Goal: Task Accomplishment & Management: Use online tool/utility

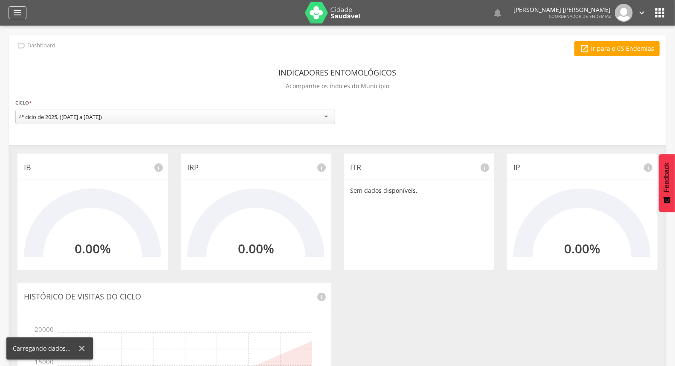
click at [15, 14] on icon "" at bounding box center [17, 13] width 10 height 10
click at [19, 11] on icon "" at bounding box center [17, 13] width 10 height 10
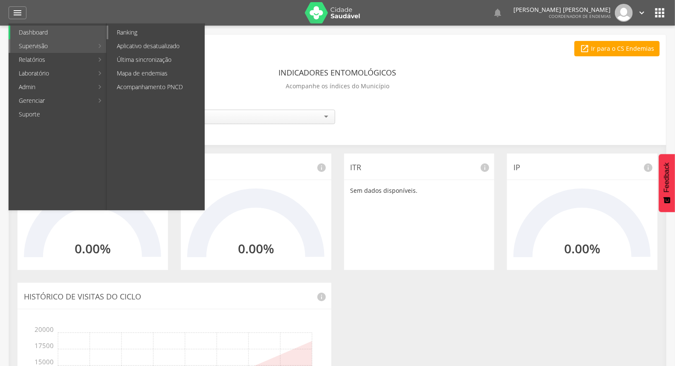
click at [128, 34] on link "Ranking" at bounding box center [156, 33] width 96 height 14
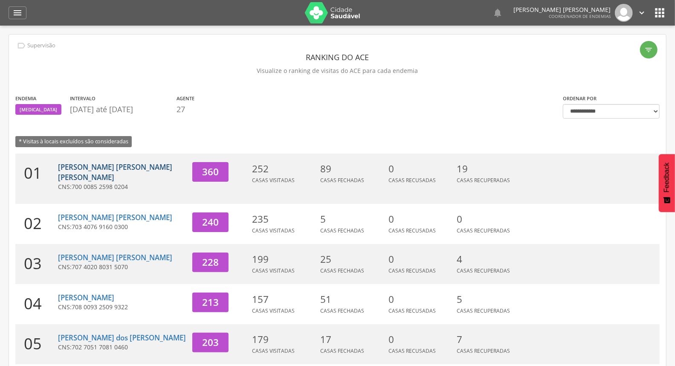
click at [97, 165] on link "[PERSON_NAME] [PERSON_NAME] [PERSON_NAME]" at bounding box center [115, 172] width 114 height 20
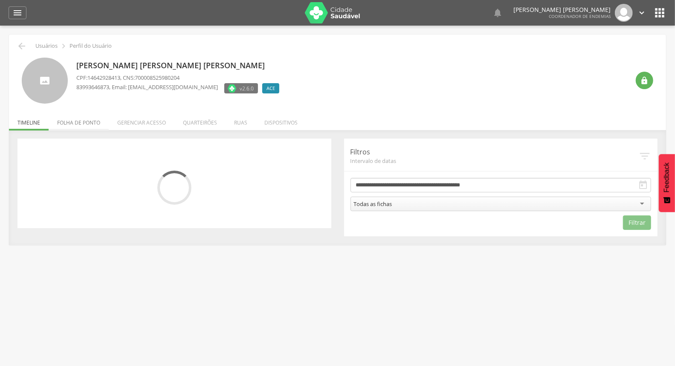
click at [87, 118] on li "Folha de ponto" at bounding box center [79, 120] width 60 height 20
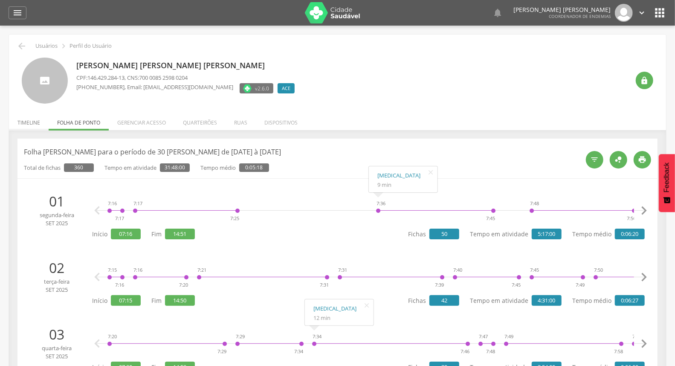
click at [26, 121] on li "Timeline" at bounding box center [29, 120] width 40 height 20
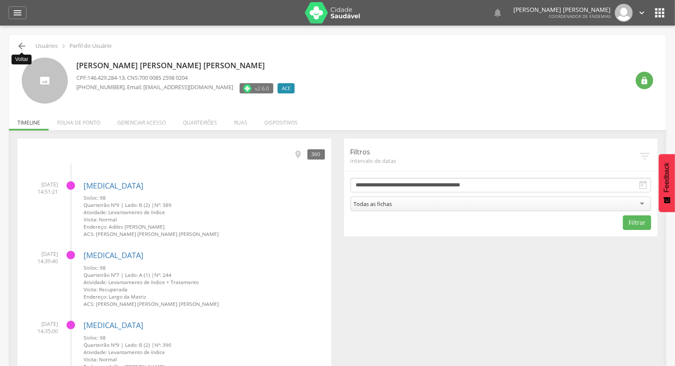
click at [18, 44] on icon "" at bounding box center [22, 46] width 10 height 10
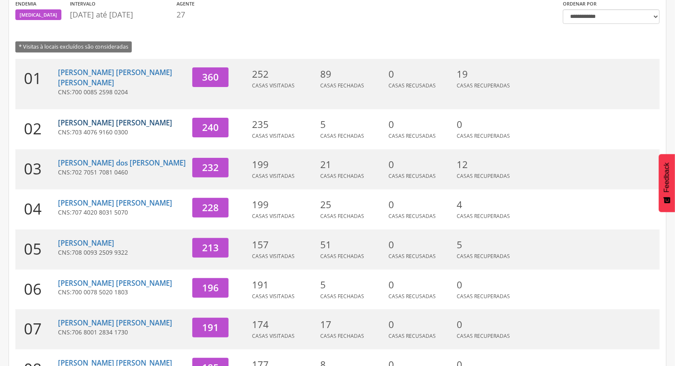
click at [99, 118] on link "[PERSON_NAME] [PERSON_NAME]" at bounding box center [115, 123] width 114 height 10
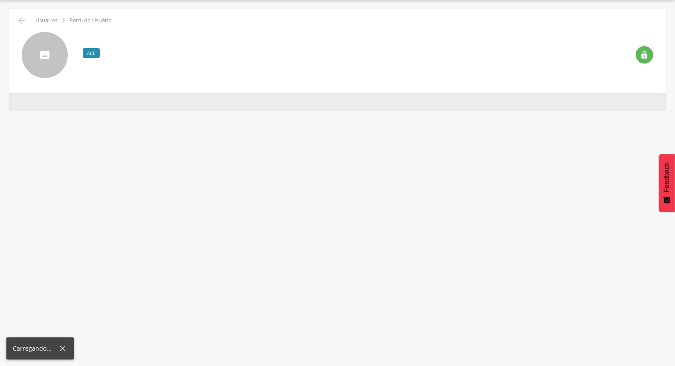
scroll to position [26, 0]
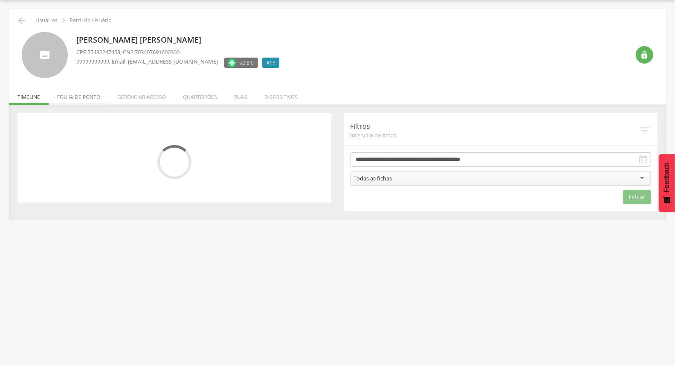
click at [85, 92] on li "Folha de ponto" at bounding box center [79, 95] width 60 height 20
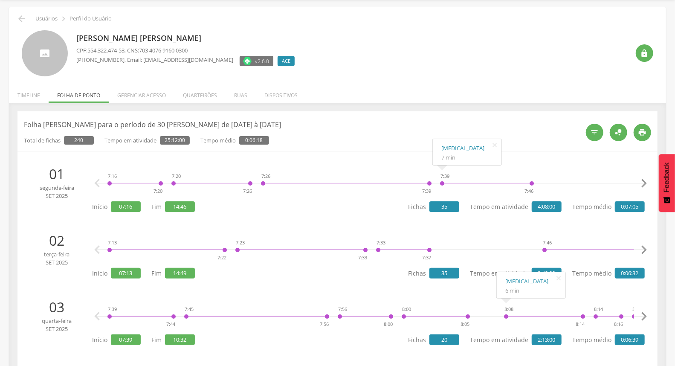
scroll to position [0, 0]
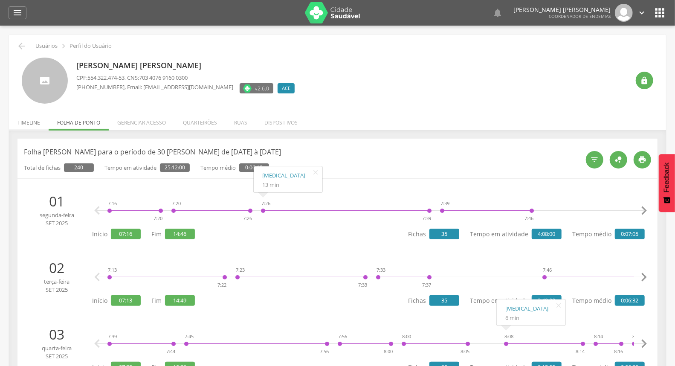
click at [33, 121] on li "Timeline" at bounding box center [29, 120] width 40 height 20
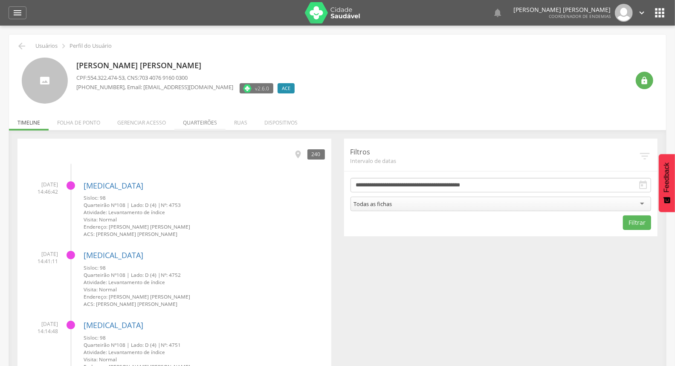
click at [212, 119] on li "Quarteirões" at bounding box center [199, 120] width 51 height 20
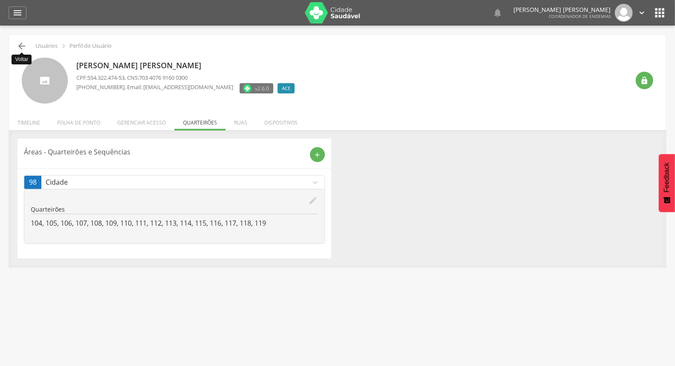
click at [25, 43] on icon "" at bounding box center [22, 46] width 10 height 10
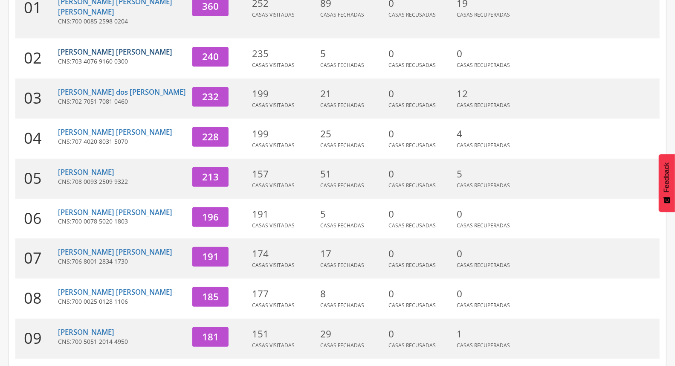
scroll to position [168, 0]
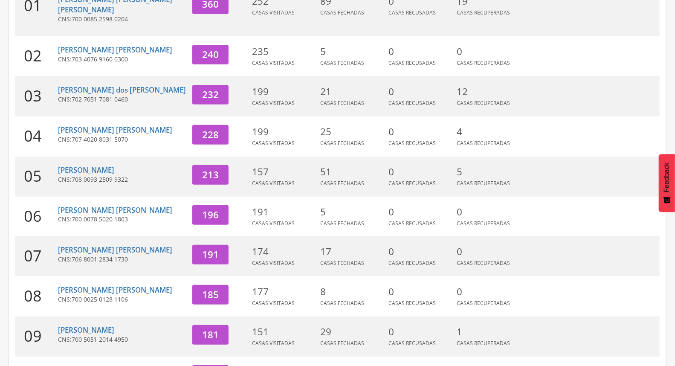
click at [68, 76] on div "[PERSON_NAME] dos [PERSON_NAME] CNS: 702 7051 7081 0460" at bounding box center [122, 96] width 128 height 40
click at [71, 85] on link "[PERSON_NAME] dos [PERSON_NAME]" at bounding box center [122, 90] width 128 height 10
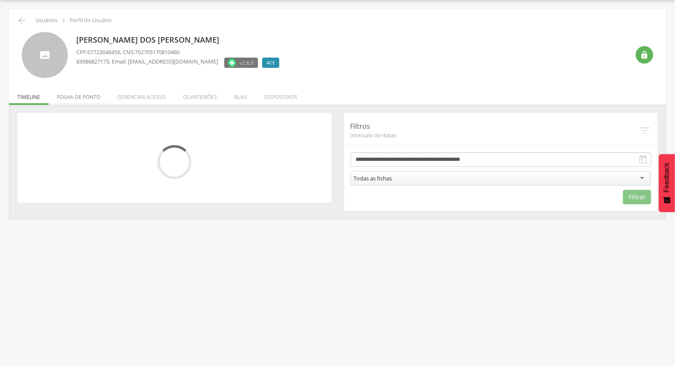
click at [81, 93] on li "Folha de ponto" at bounding box center [79, 95] width 60 height 20
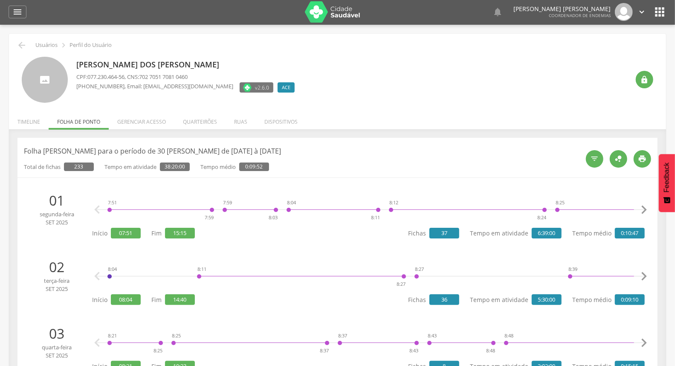
scroll to position [0, 0]
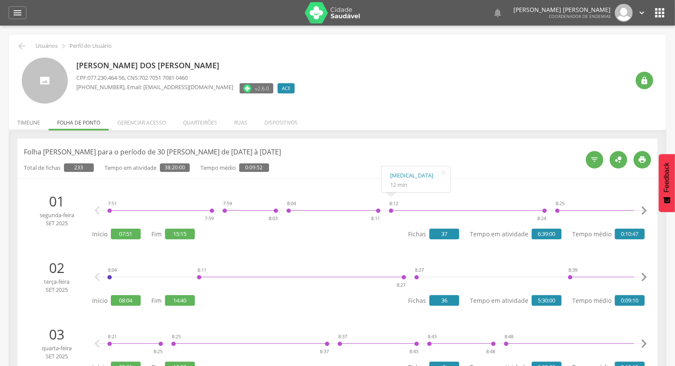
click at [35, 124] on li "Timeline" at bounding box center [29, 120] width 40 height 20
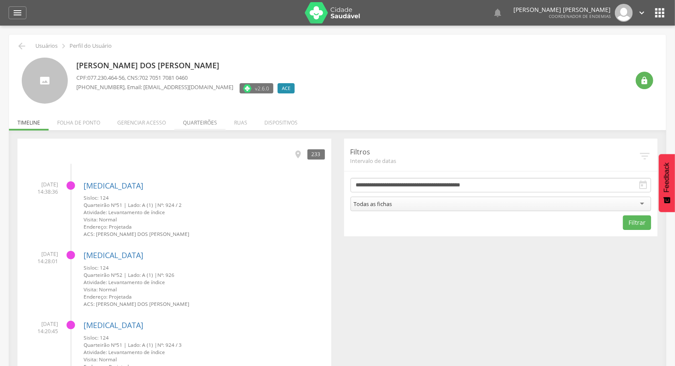
click at [203, 126] on li "Quarteirões" at bounding box center [199, 120] width 51 height 20
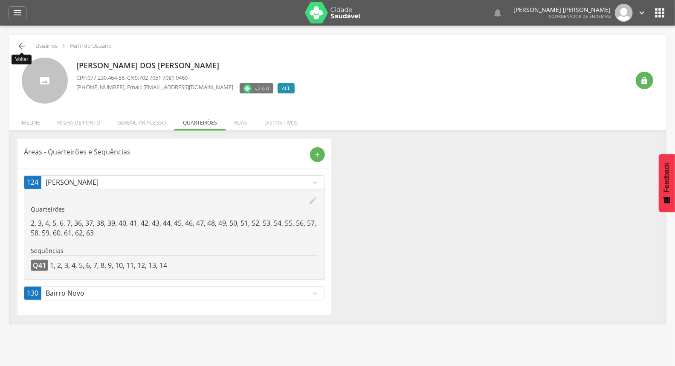
click at [25, 46] on icon "" at bounding box center [22, 46] width 10 height 10
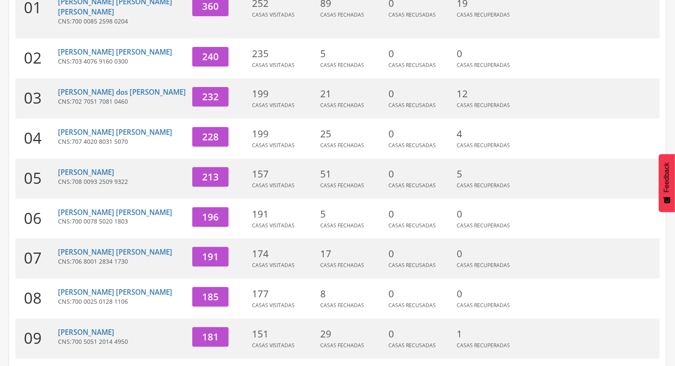
scroll to position [168, 0]
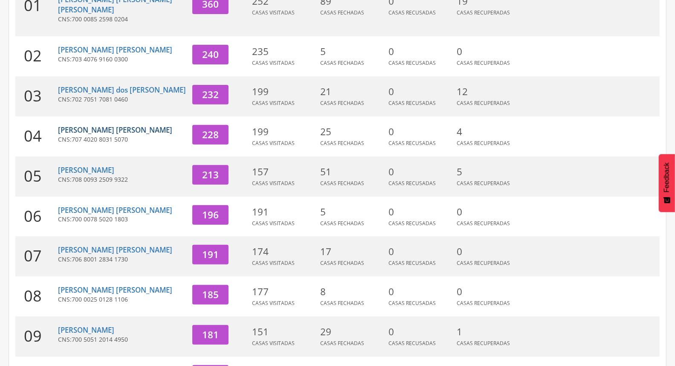
click at [76, 125] on link "[PERSON_NAME] [PERSON_NAME]" at bounding box center [115, 130] width 114 height 10
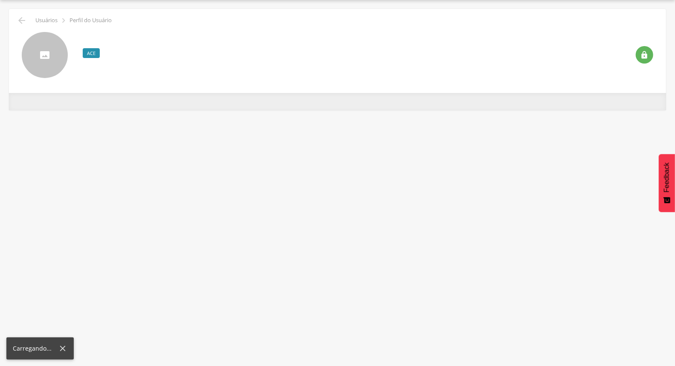
scroll to position [26, 0]
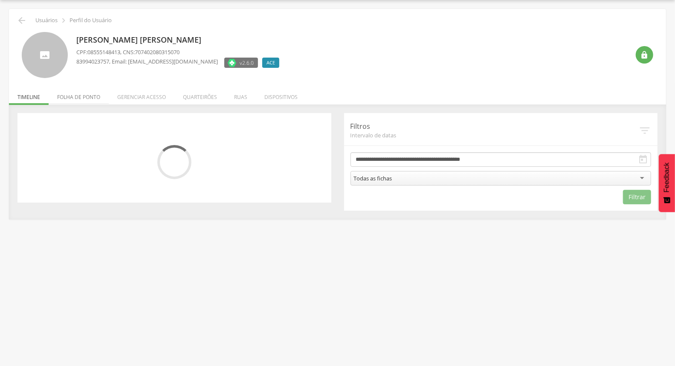
click at [78, 95] on li "Folha de ponto" at bounding box center [79, 95] width 60 height 20
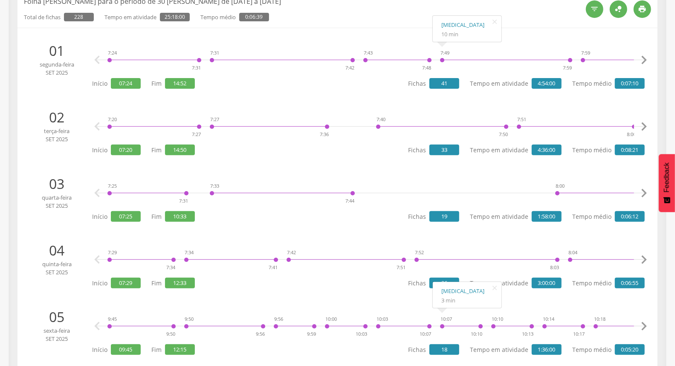
scroll to position [0, 0]
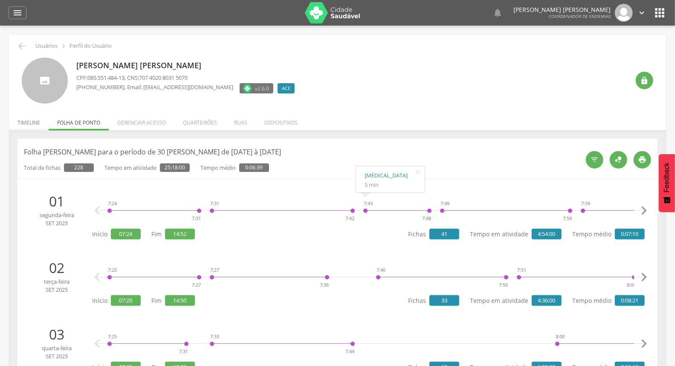
click at [20, 127] on li "Timeline" at bounding box center [29, 120] width 40 height 20
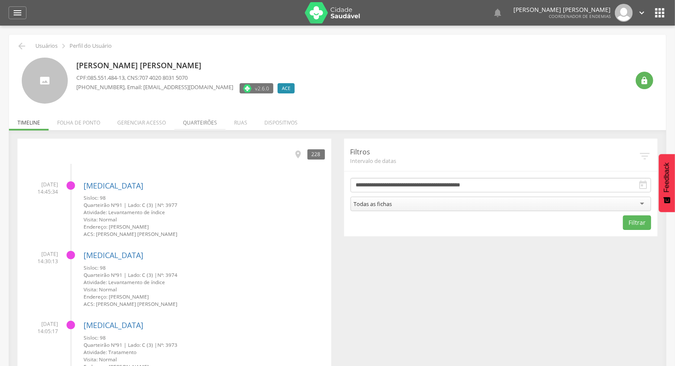
click at [199, 125] on li "Quarteirões" at bounding box center [199, 120] width 51 height 20
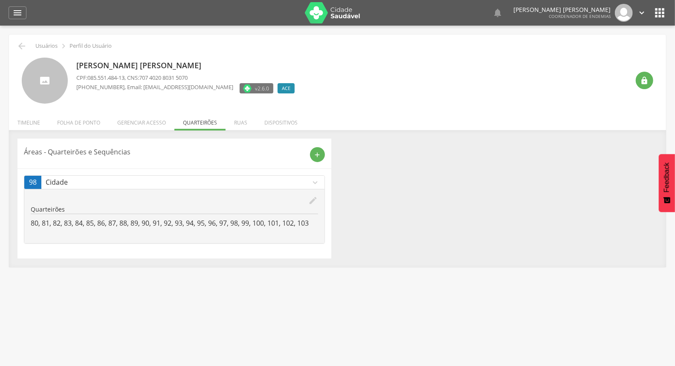
click at [36, 121] on li "Timeline" at bounding box center [29, 120] width 40 height 20
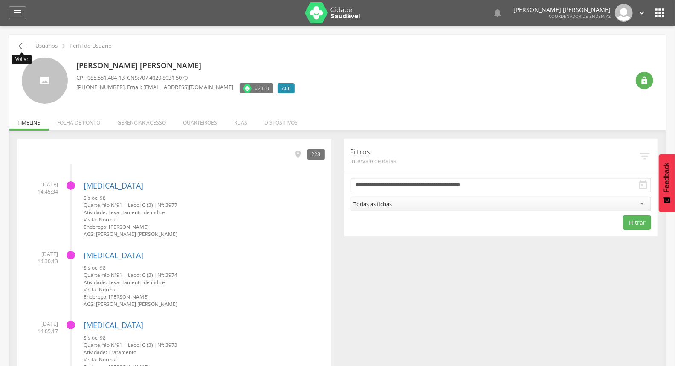
click at [22, 45] on icon "" at bounding box center [22, 46] width 10 height 10
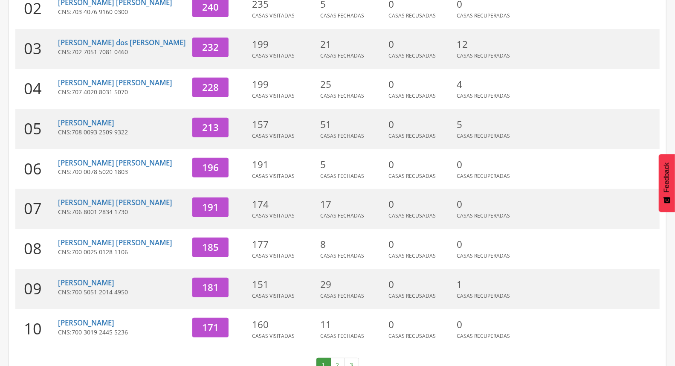
scroll to position [226, 0]
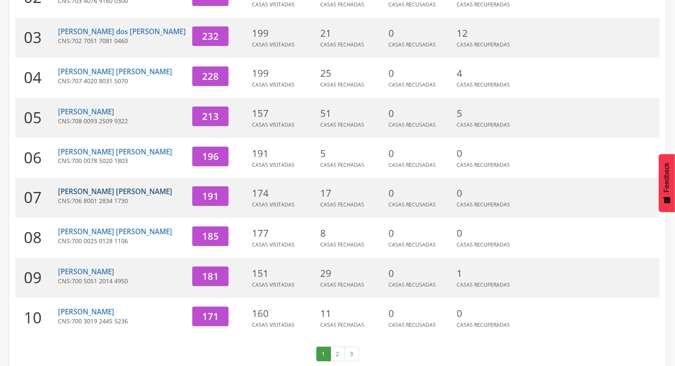
click at [95, 186] on link "[PERSON_NAME] [PERSON_NAME]" at bounding box center [115, 191] width 114 height 10
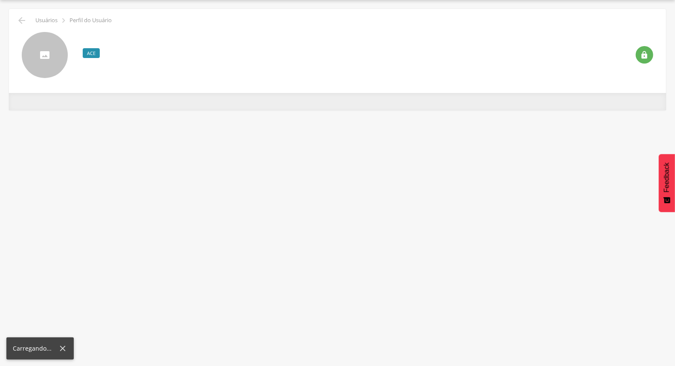
scroll to position [26, 0]
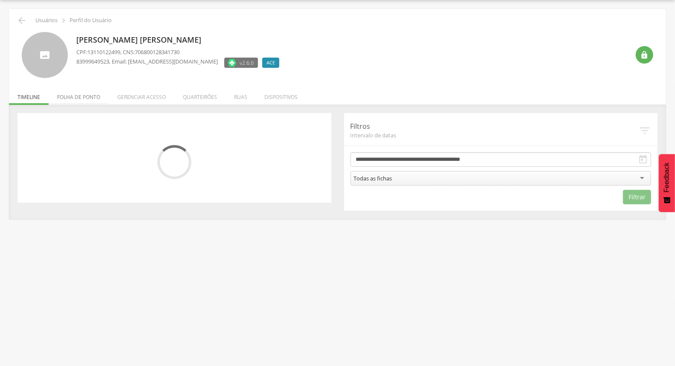
click at [88, 98] on li "Folha de ponto" at bounding box center [79, 95] width 60 height 20
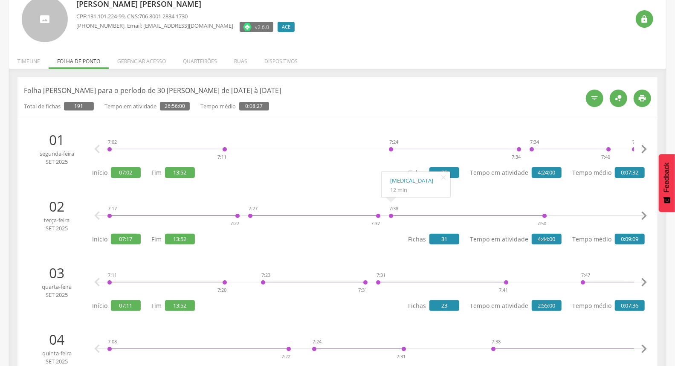
scroll to position [0, 0]
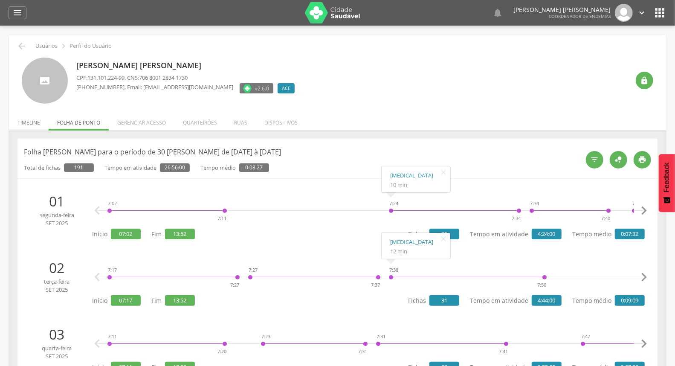
click at [28, 125] on li "Timeline" at bounding box center [29, 120] width 40 height 20
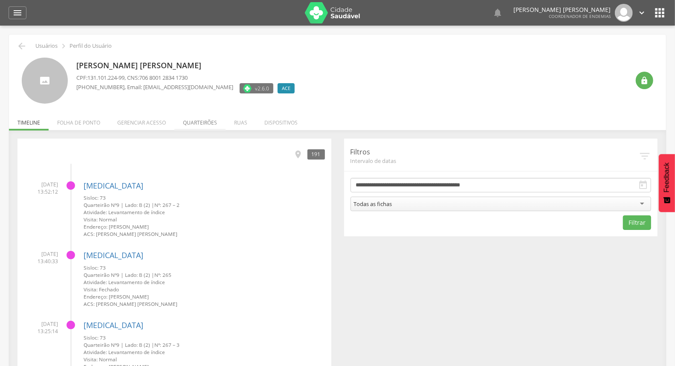
click at [199, 125] on li "Quarteirões" at bounding box center [199, 120] width 51 height 20
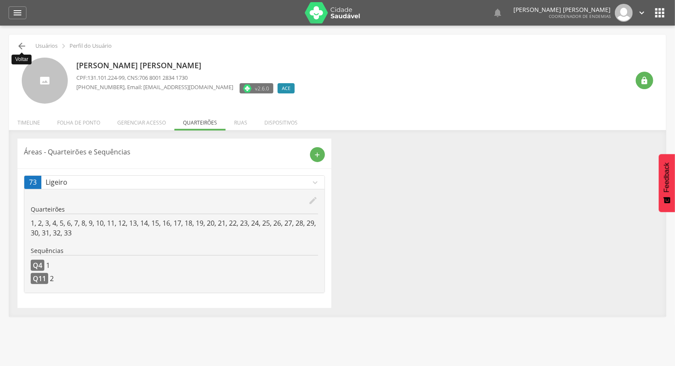
click at [24, 46] on icon "" at bounding box center [22, 46] width 10 height 10
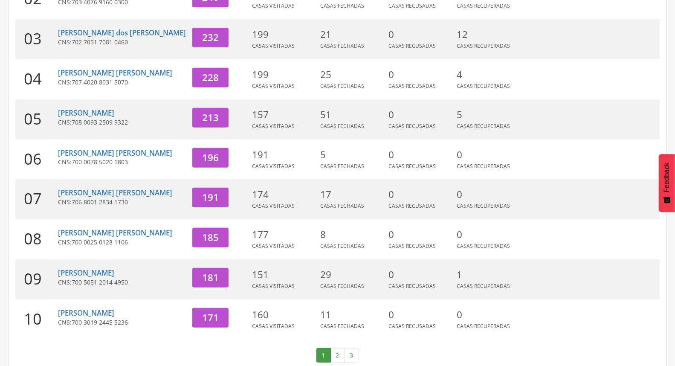
scroll to position [226, 0]
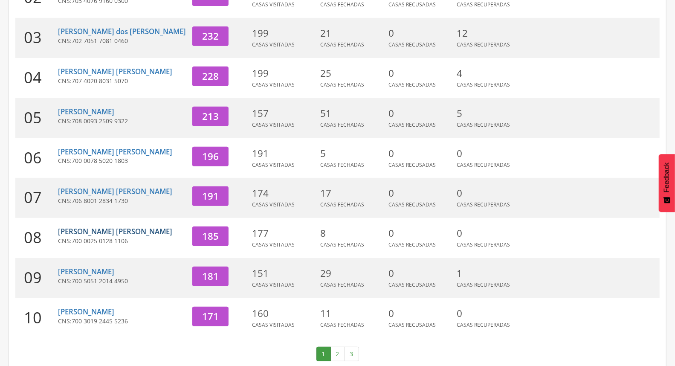
click at [107, 226] on link "[PERSON_NAME] [PERSON_NAME]" at bounding box center [115, 231] width 114 height 10
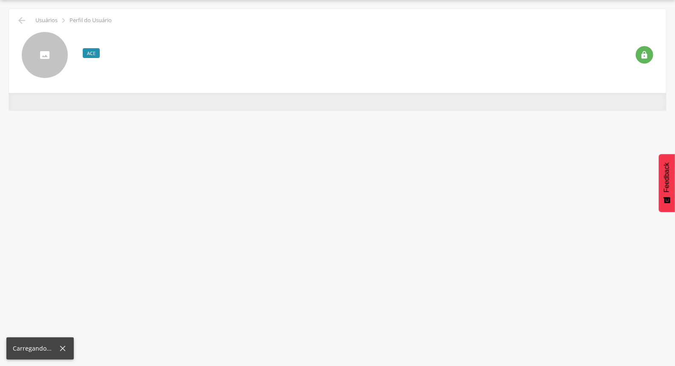
scroll to position [26, 0]
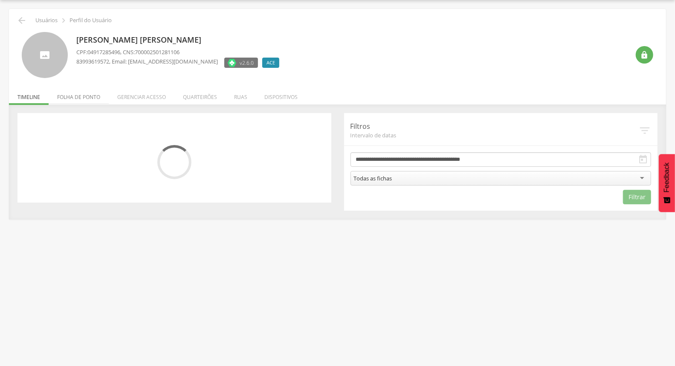
click at [95, 95] on li "Folha de ponto" at bounding box center [79, 95] width 60 height 20
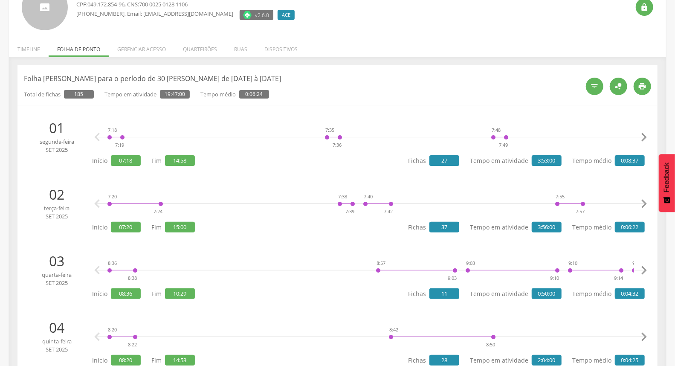
scroll to position [0, 0]
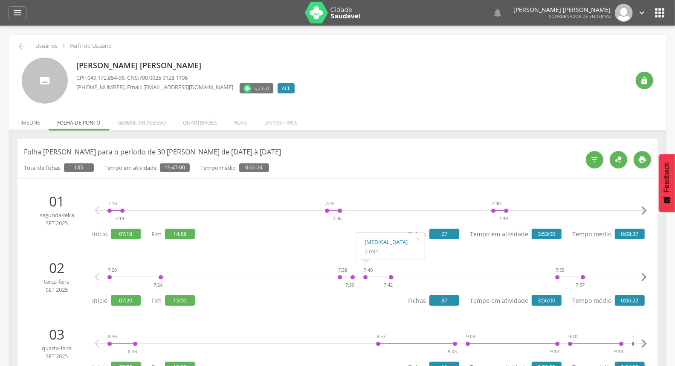
click at [29, 118] on li "Timeline" at bounding box center [29, 120] width 40 height 20
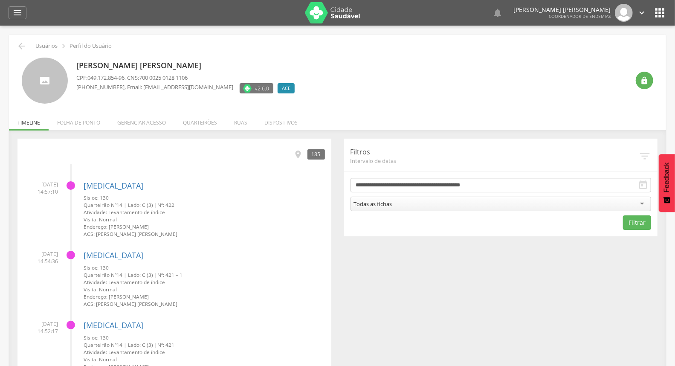
click at [20, 43] on icon "" at bounding box center [22, 46] width 10 height 10
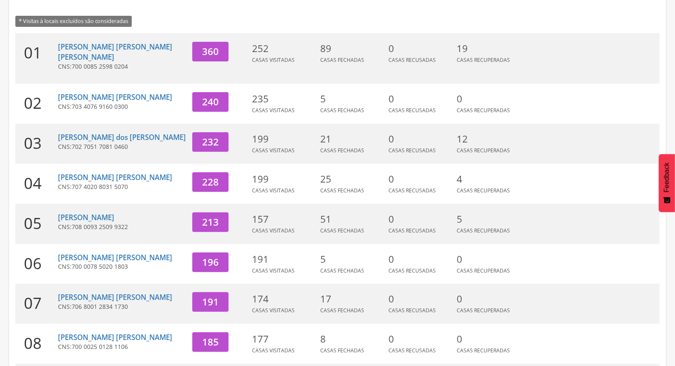
scroll to position [226, 0]
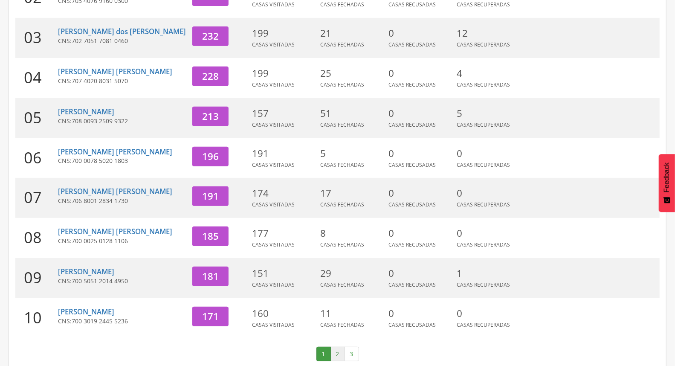
click at [335, 347] on link "2" at bounding box center [337, 354] width 14 height 14
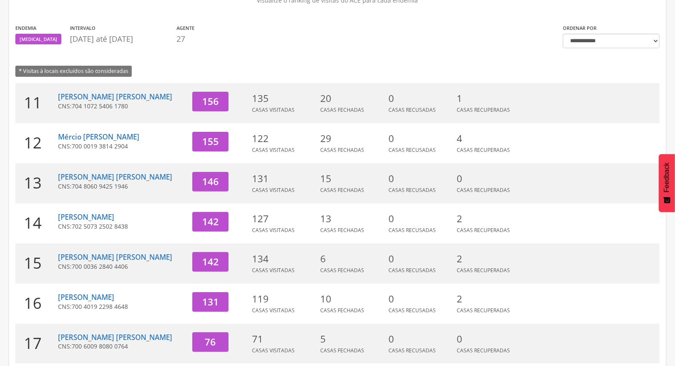
scroll to position [0, 0]
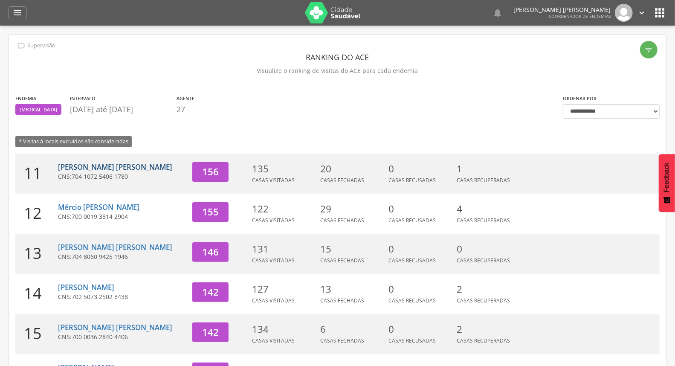
click at [93, 162] on link "[PERSON_NAME] [PERSON_NAME]" at bounding box center [115, 167] width 114 height 10
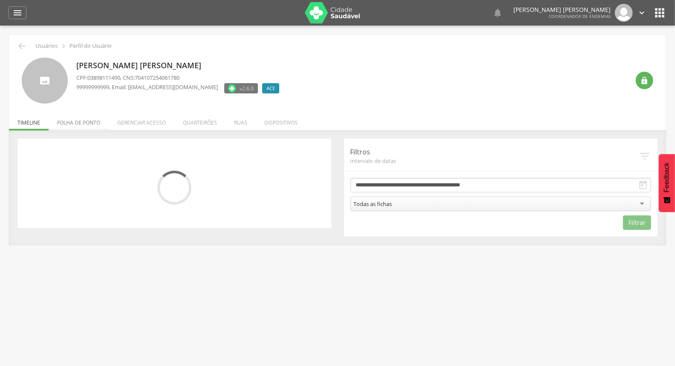
click at [87, 121] on li "Folha de ponto" at bounding box center [79, 120] width 60 height 20
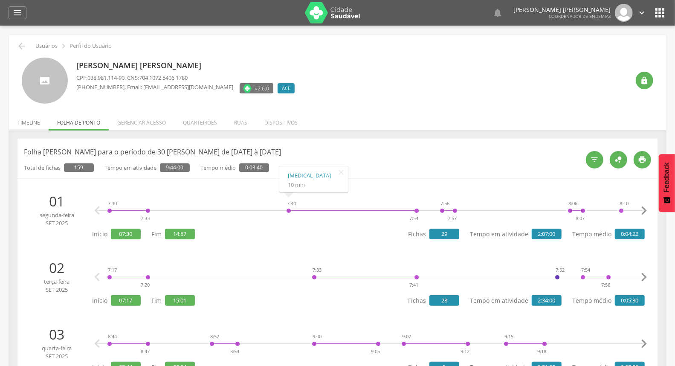
click at [16, 121] on li "Timeline" at bounding box center [29, 120] width 40 height 20
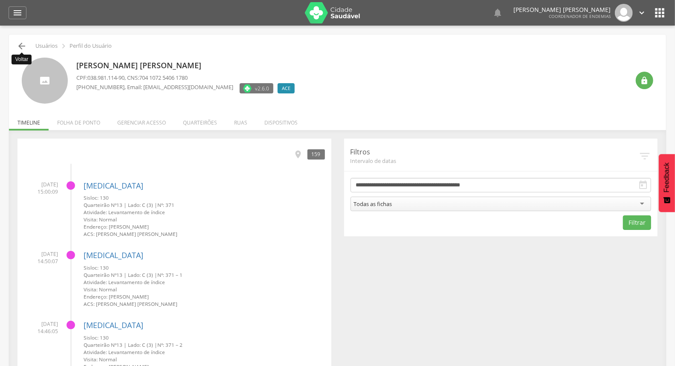
click at [18, 49] on icon "" at bounding box center [22, 46] width 10 height 10
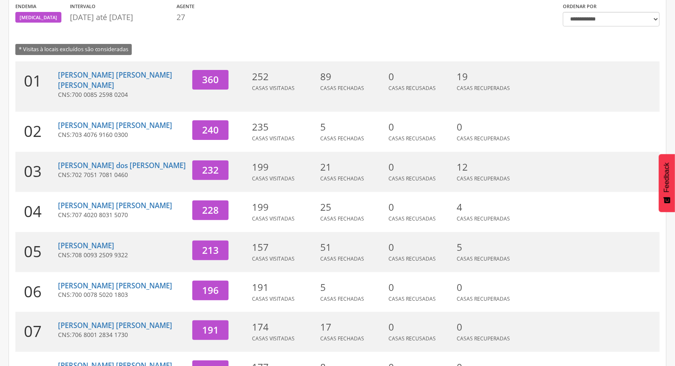
scroll to position [95, 0]
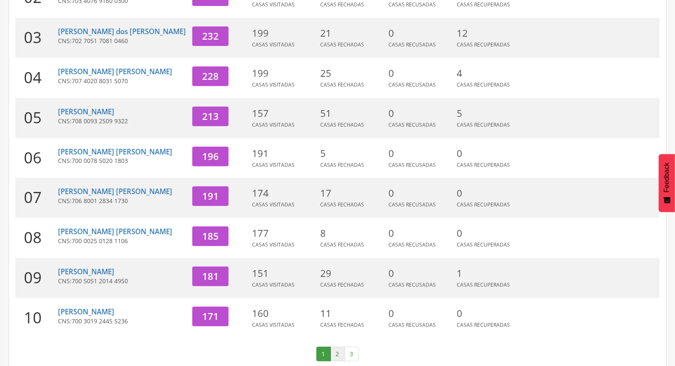
click at [340, 347] on link "2" at bounding box center [337, 354] width 14 height 14
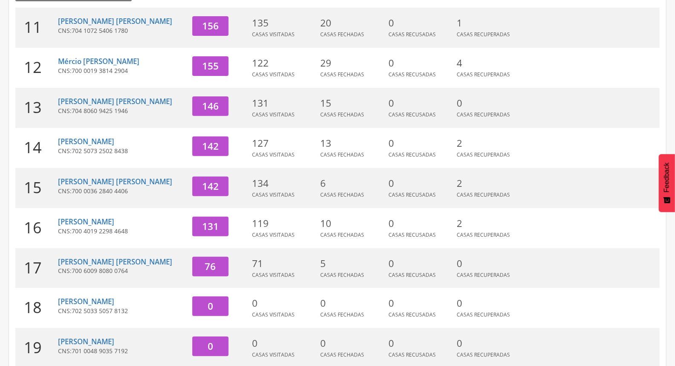
scroll to position [0, 0]
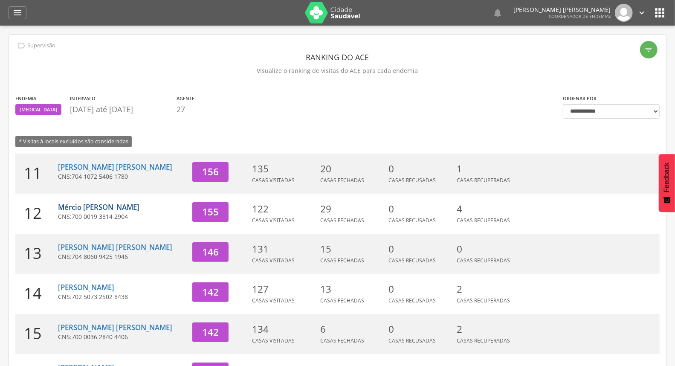
click at [112, 210] on link "Mércio [PERSON_NAME]" at bounding box center [98, 207] width 81 height 10
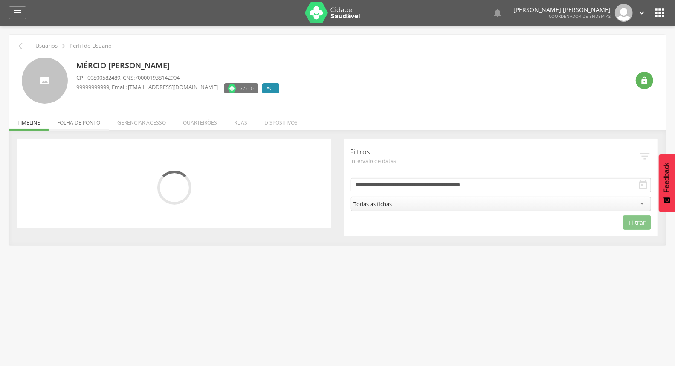
click at [90, 121] on li "Folha de ponto" at bounding box center [79, 120] width 60 height 20
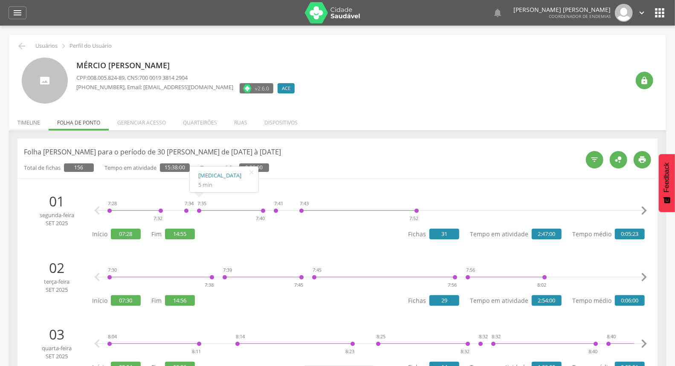
click at [26, 120] on li "Timeline" at bounding box center [29, 120] width 40 height 20
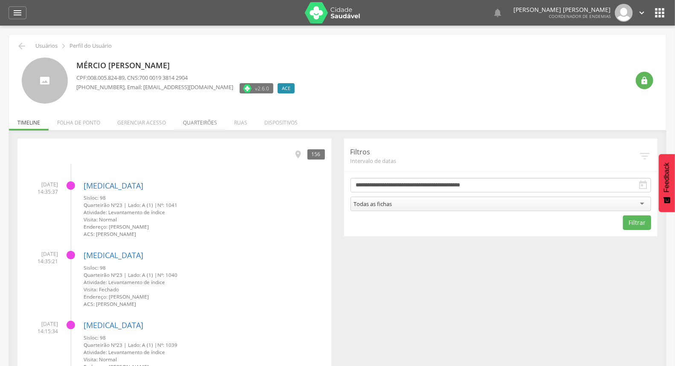
click at [203, 121] on li "Quarteirões" at bounding box center [199, 120] width 51 height 20
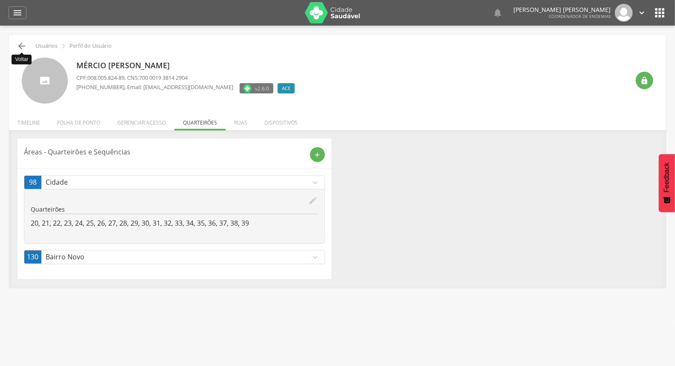
click at [22, 48] on icon "" at bounding box center [22, 46] width 10 height 10
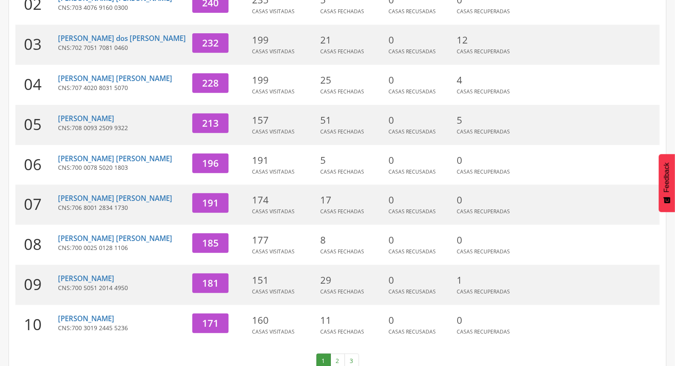
scroll to position [226, 0]
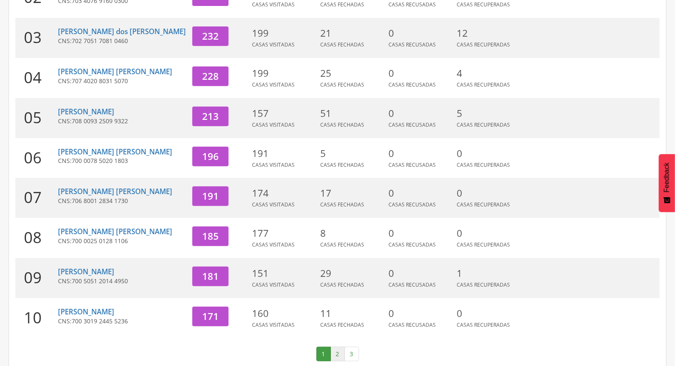
click at [336, 347] on link "2" at bounding box center [337, 354] width 14 height 14
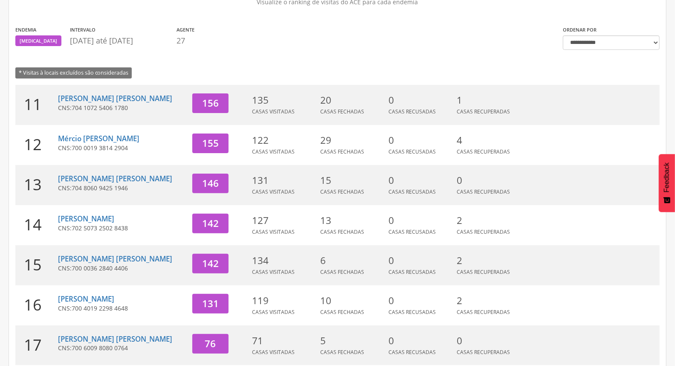
scroll to position [84, 0]
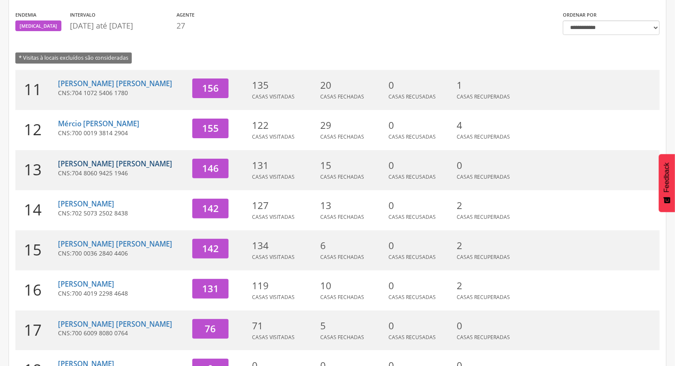
click at [86, 163] on link "[PERSON_NAME] [PERSON_NAME]" at bounding box center [115, 164] width 114 height 10
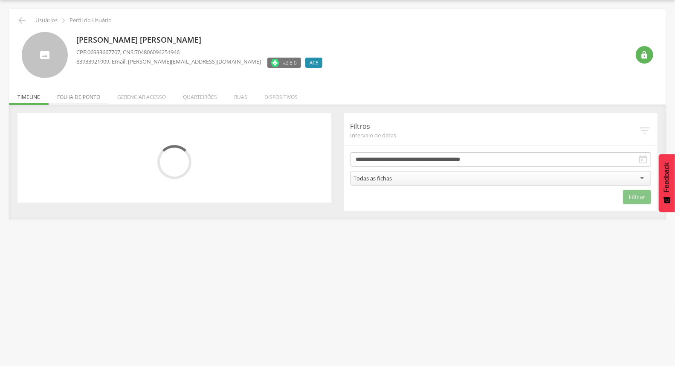
click at [90, 100] on li "Folha de ponto" at bounding box center [79, 95] width 60 height 20
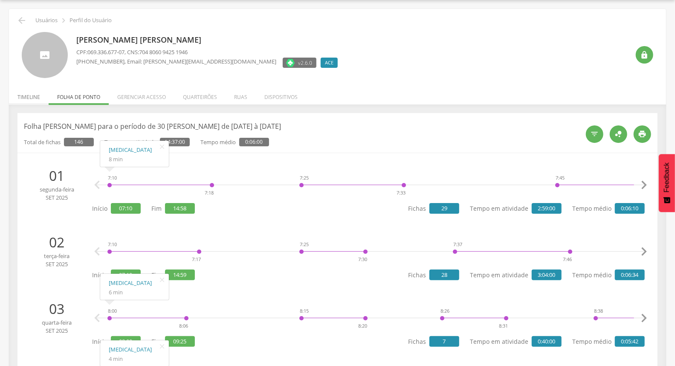
click at [27, 96] on li "Timeline" at bounding box center [29, 95] width 40 height 20
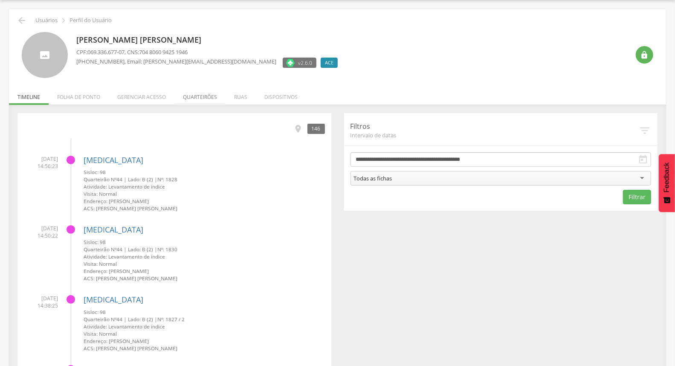
click at [214, 97] on li "Quarteirões" at bounding box center [199, 95] width 51 height 20
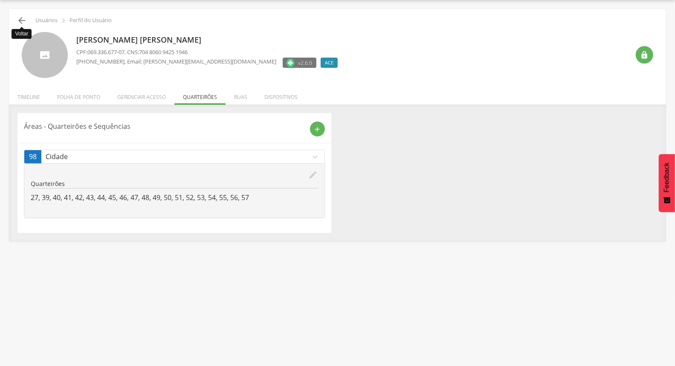
click at [21, 20] on icon "" at bounding box center [22, 20] width 10 height 10
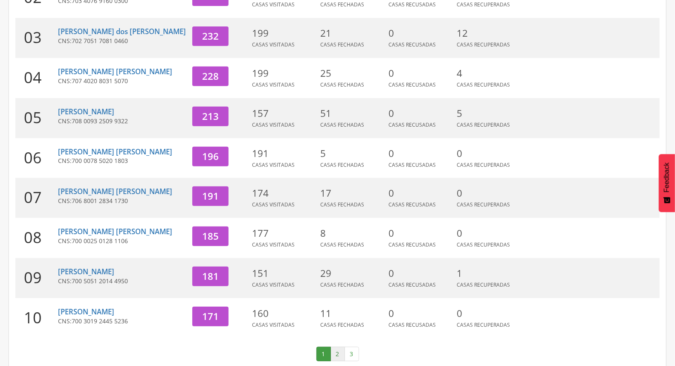
click at [340, 347] on link "2" at bounding box center [337, 354] width 14 height 14
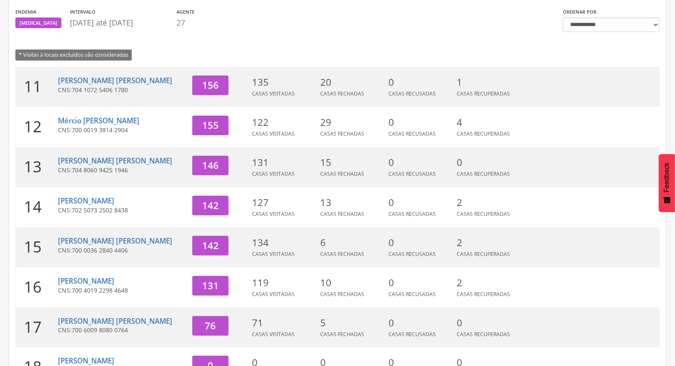
scroll to position [84, 0]
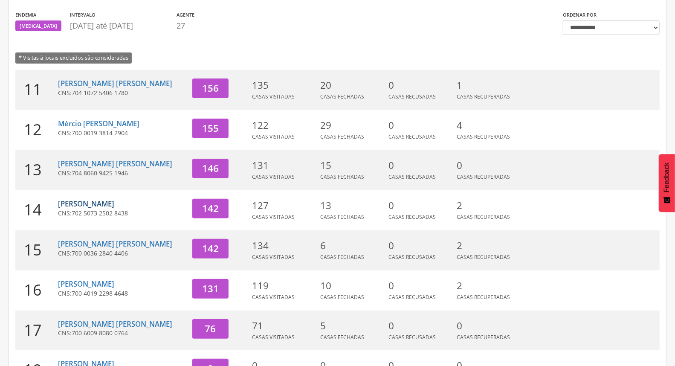
click at [108, 202] on link "[PERSON_NAME]" at bounding box center [86, 204] width 56 height 10
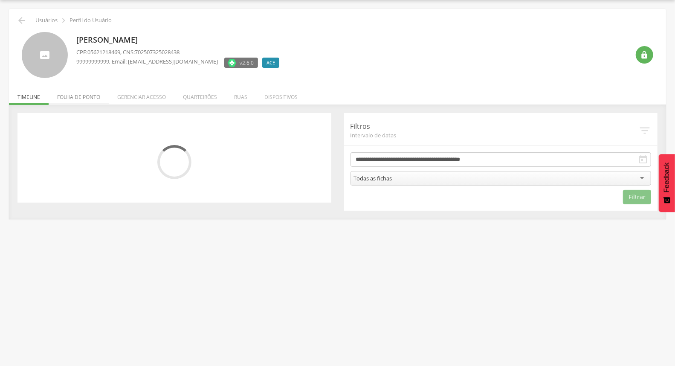
click at [92, 97] on li "Folha de ponto" at bounding box center [79, 95] width 60 height 20
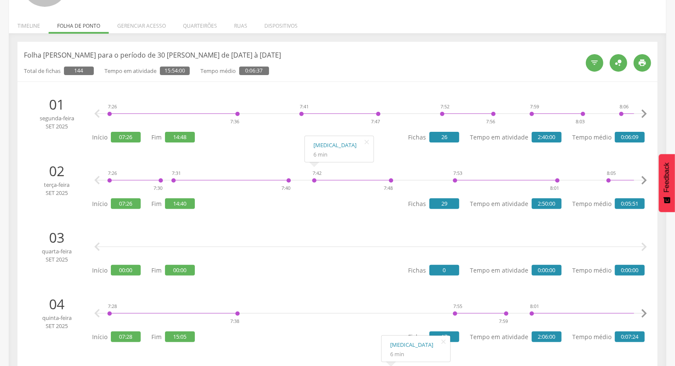
scroll to position [0, 0]
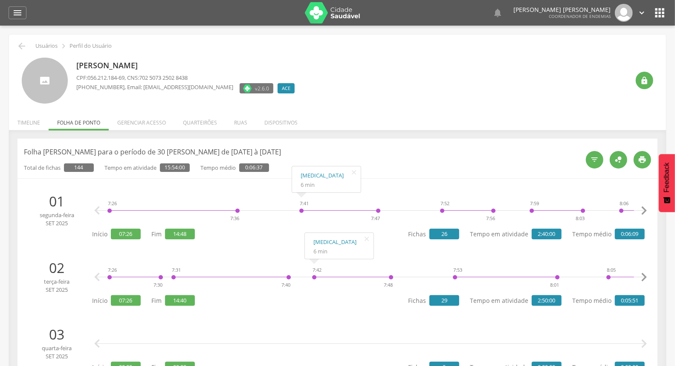
click at [23, 120] on li "Timeline" at bounding box center [29, 120] width 40 height 20
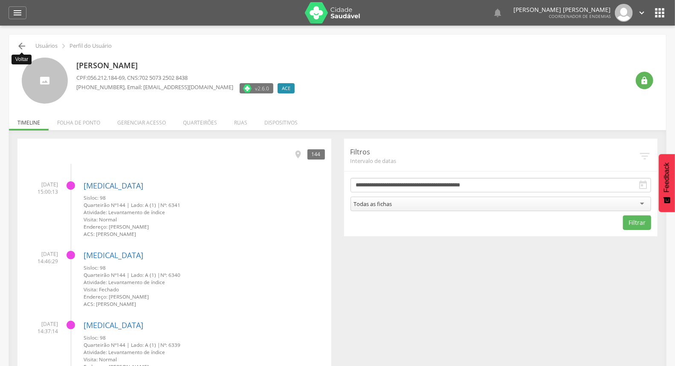
click at [17, 50] on icon "" at bounding box center [22, 46] width 10 height 10
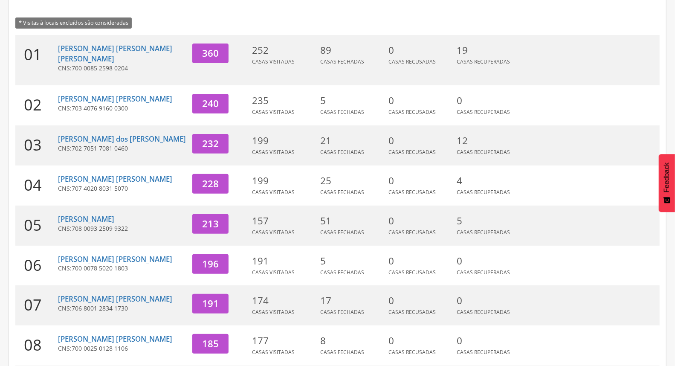
scroll to position [226, 0]
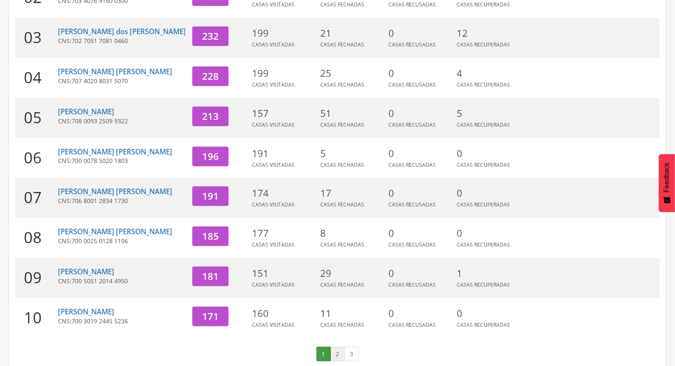
click at [337, 347] on link "2" at bounding box center [337, 354] width 14 height 14
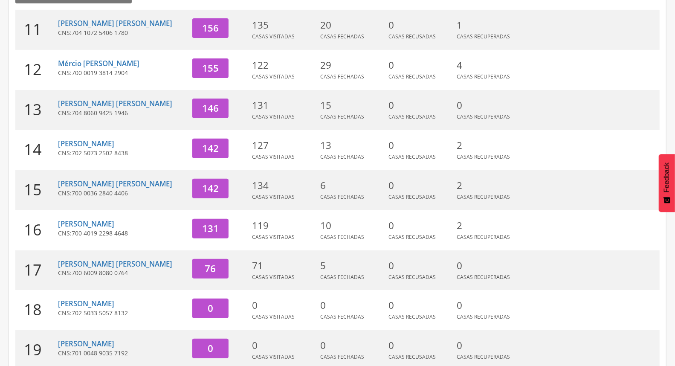
scroll to position [84, 0]
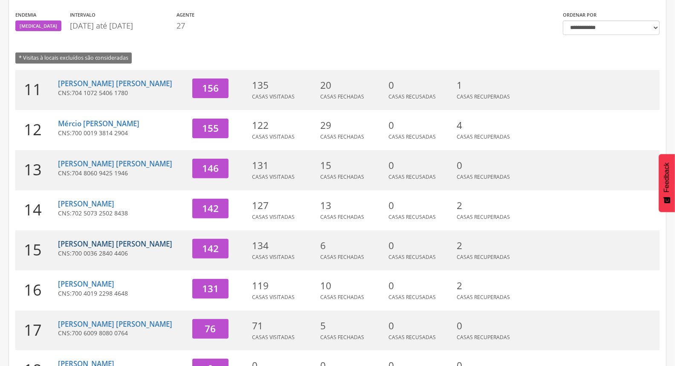
click at [84, 241] on link "[PERSON_NAME] [PERSON_NAME]" at bounding box center [115, 244] width 114 height 10
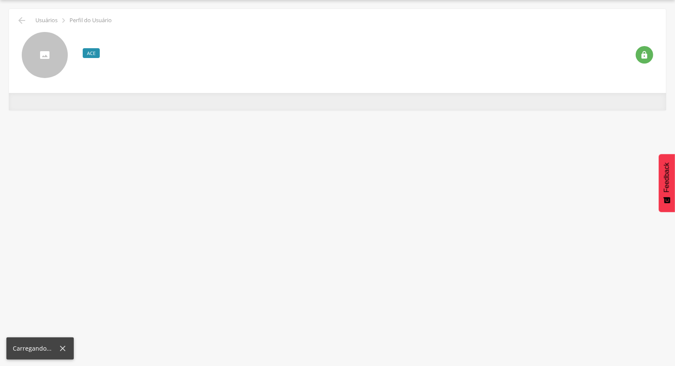
scroll to position [26, 0]
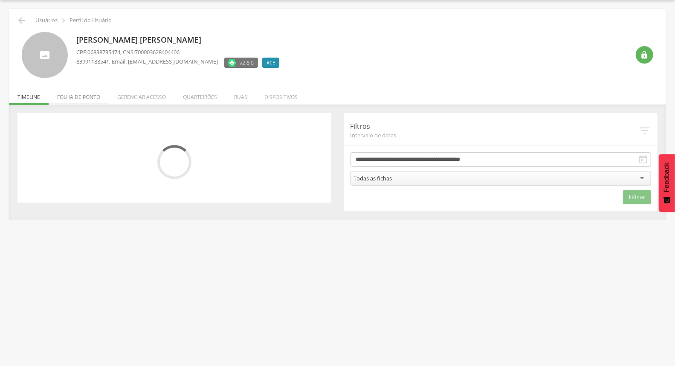
click at [93, 104] on li "Folha de ponto" at bounding box center [79, 95] width 60 height 20
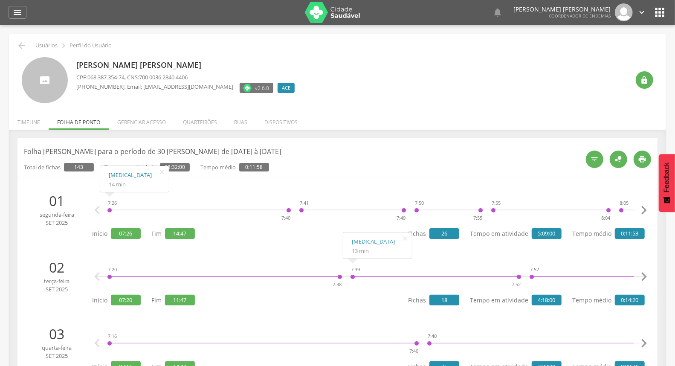
scroll to position [0, 0]
click at [36, 122] on li "Timeline" at bounding box center [29, 120] width 40 height 20
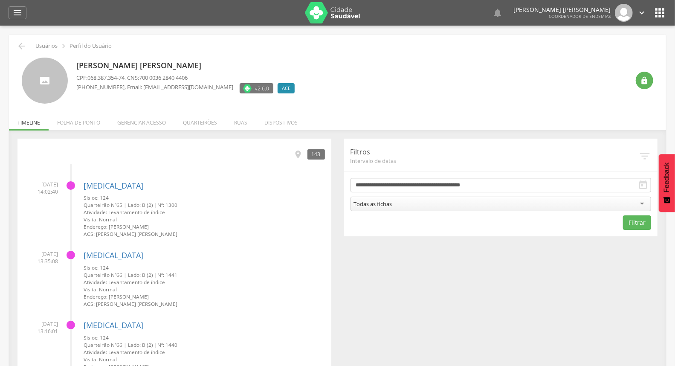
click at [15, 44] on div " Usuários  Perfil do Usuário" at bounding box center [337, 46] width 644 height 10
click at [17, 44] on icon "" at bounding box center [22, 46] width 10 height 10
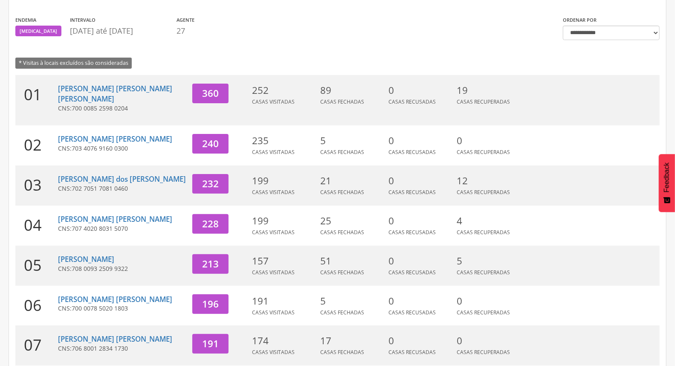
scroll to position [226, 0]
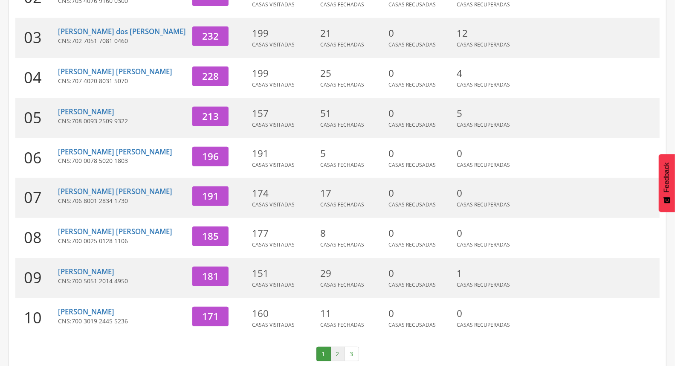
click at [332, 347] on link "2" at bounding box center [337, 354] width 14 height 14
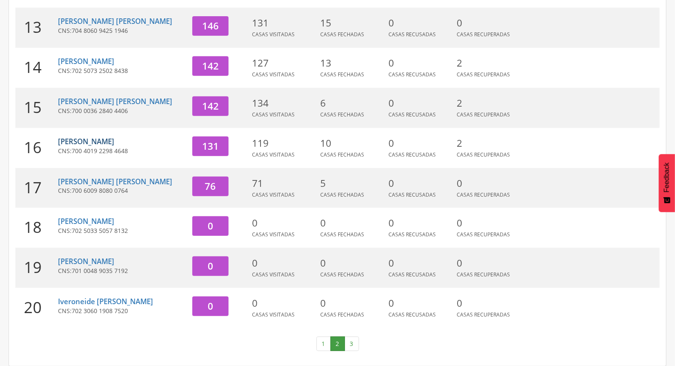
click at [79, 139] on link "[PERSON_NAME]" at bounding box center [86, 141] width 56 height 10
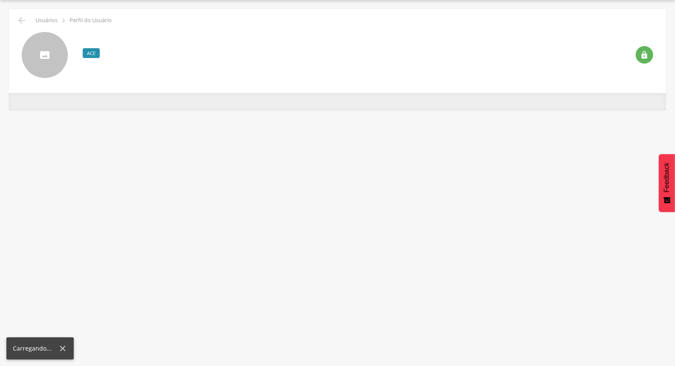
scroll to position [26, 0]
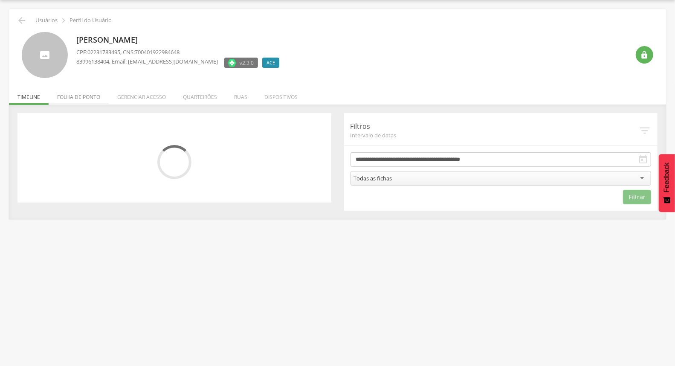
click at [83, 98] on li "Folha de ponto" at bounding box center [79, 95] width 60 height 20
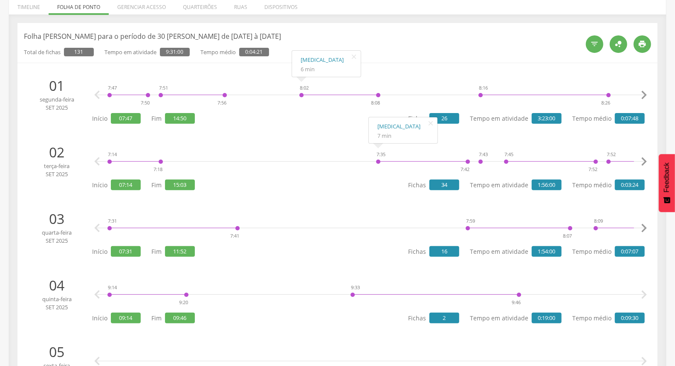
scroll to position [0, 0]
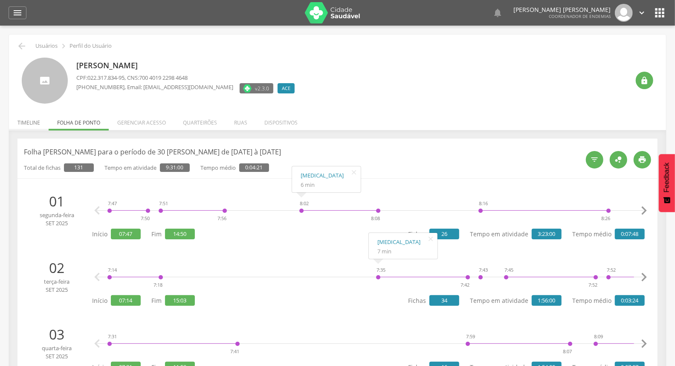
click at [33, 118] on li "Timeline" at bounding box center [29, 120] width 40 height 20
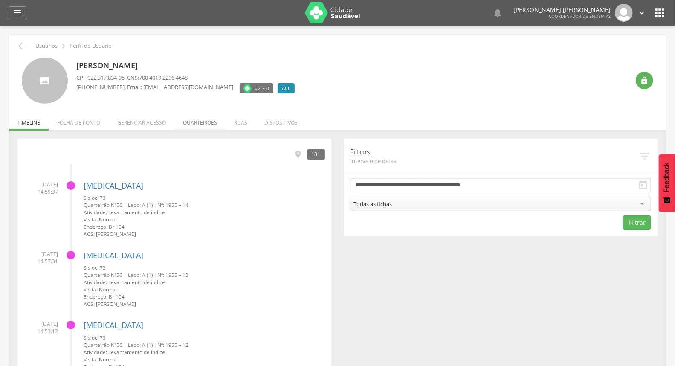
click at [215, 122] on li "Quarteirões" at bounding box center [199, 120] width 51 height 20
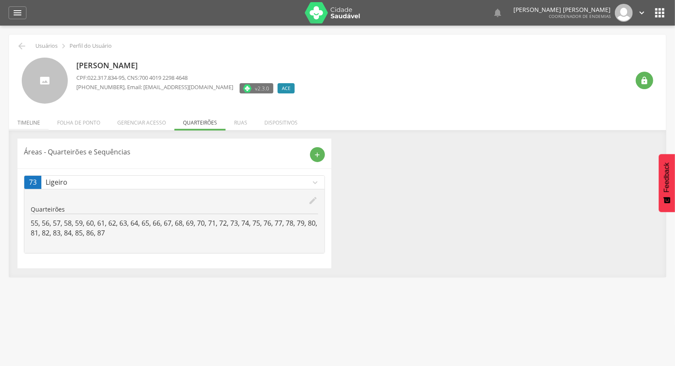
click at [32, 120] on li "Timeline" at bounding box center [29, 120] width 40 height 20
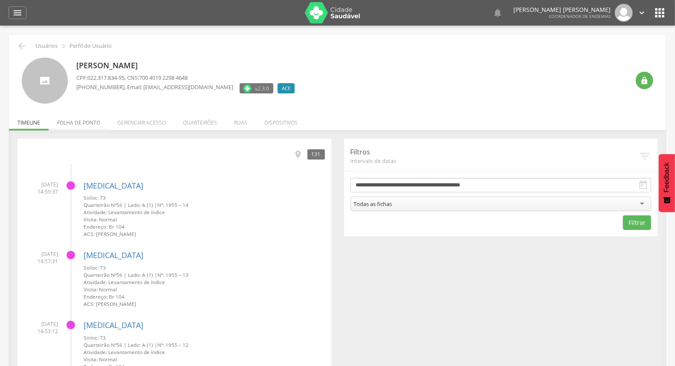
click at [60, 123] on li "Folha de ponto" at bounding box center [79, 120] width 60 height 20
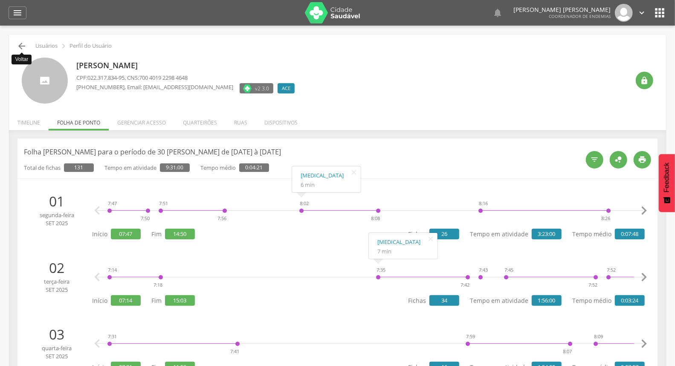
click at [23, 46] on icon "" at bounding box center [22, 46] width 10 height 10
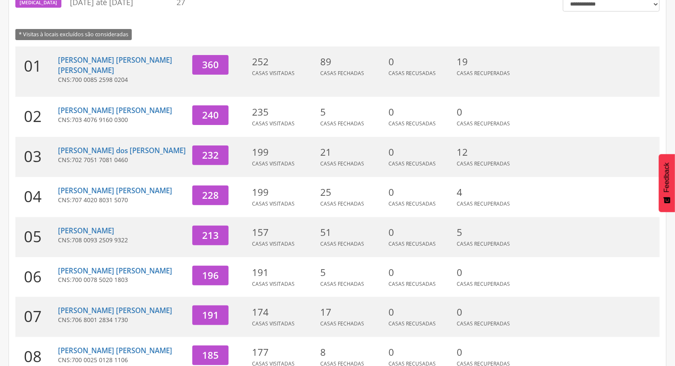
scroll to position [226, 0]
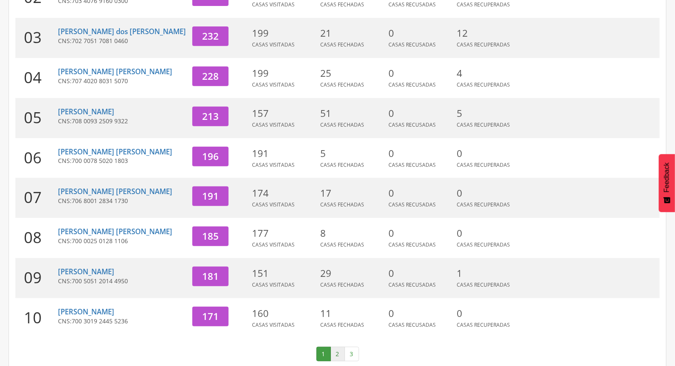
click at [338, 347] on link "2" at bounding box center [337, 354] width 14 height 14
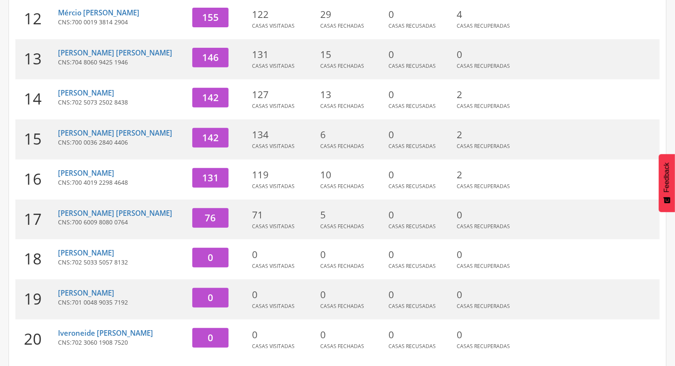
scroll to position [178, 0]
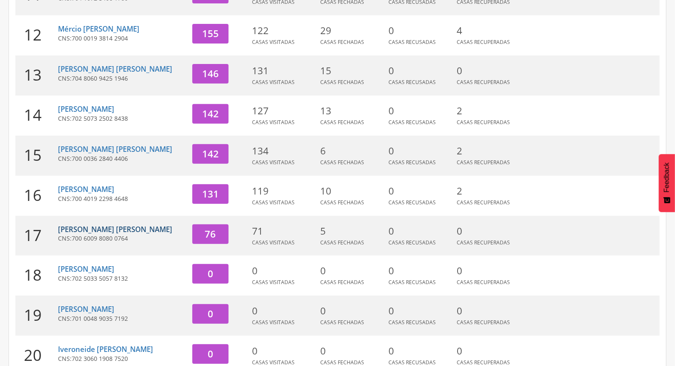
click at [99, 232] on link "[PERSON_NAME] [PERSON_NAME]" at bounding box center [115, 229] width 114 height 10
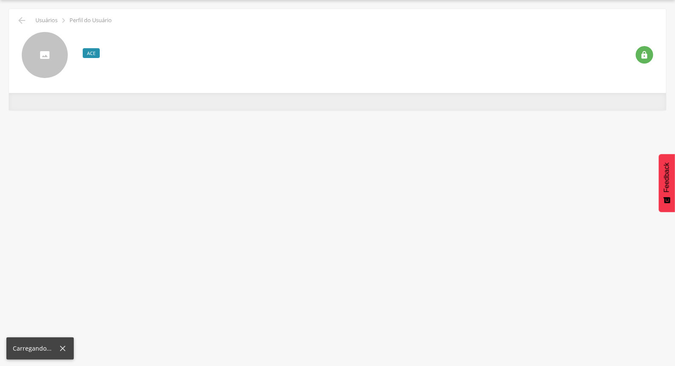
scroll to position [26, 0]
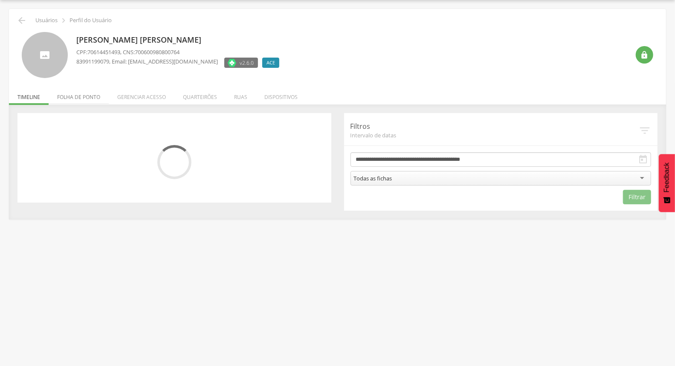
click at [75, 102] on li "Folha de ponto" at bounding box center [79, 95] width 60 height 20
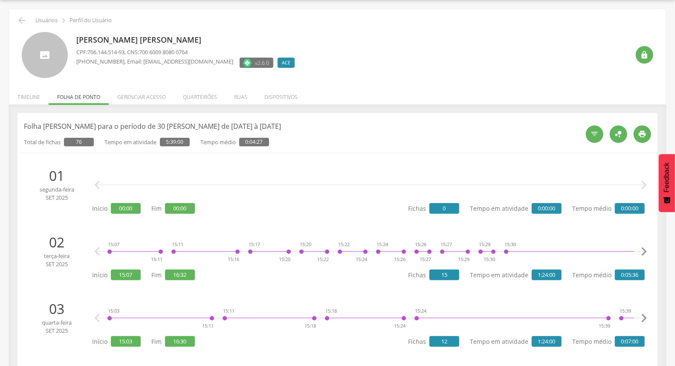
scroll to position [0, 0]
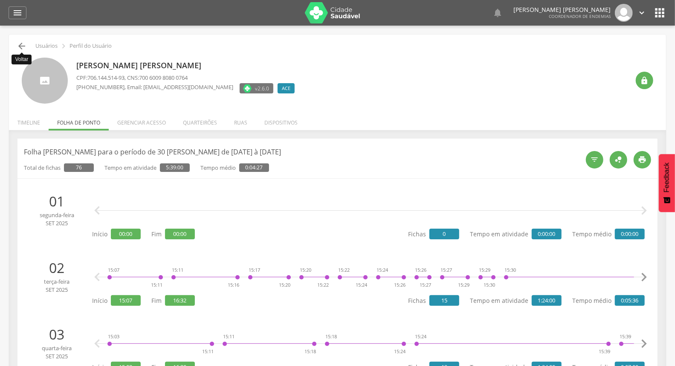
click at [20, 43] on icon "" at bounding box center [22, 46] width 10 height 10
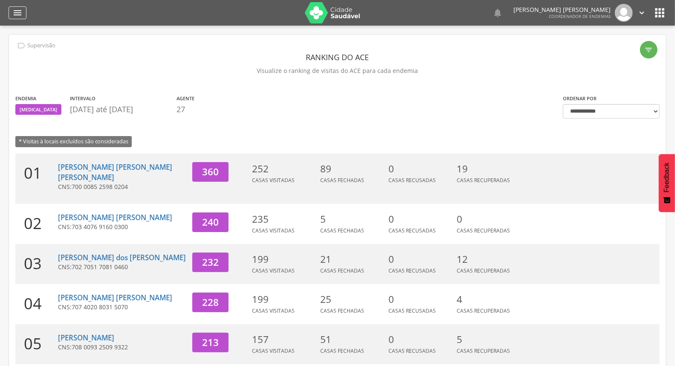
click at [15, 13] on icon "" at bounding box center [17, 13] width 10 height 10
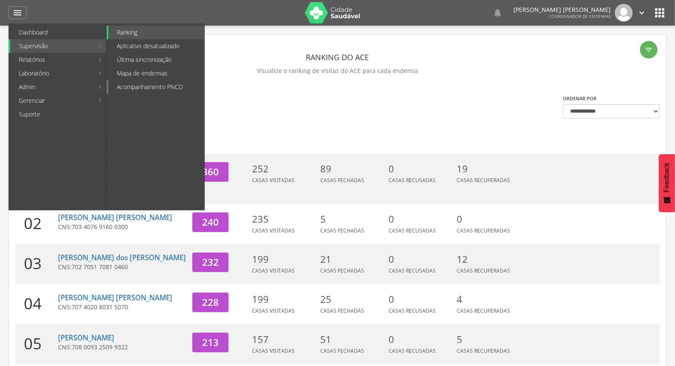
click at [168, 90] on link "Acompanhamento PNCD" at bounding box center [156, 87] width 96 height 14
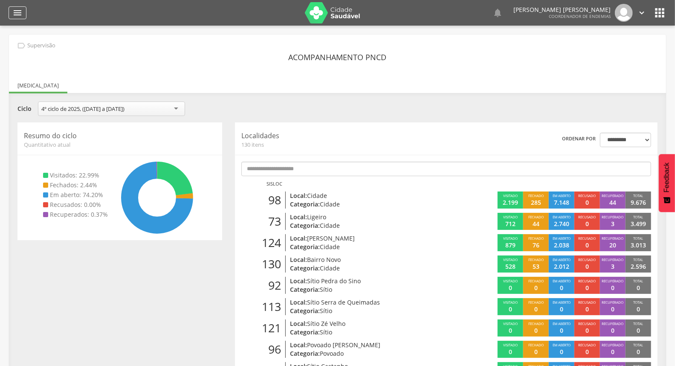
click at [15, 11] on icon "" at bounding box center [17, 13] width 10 height 10
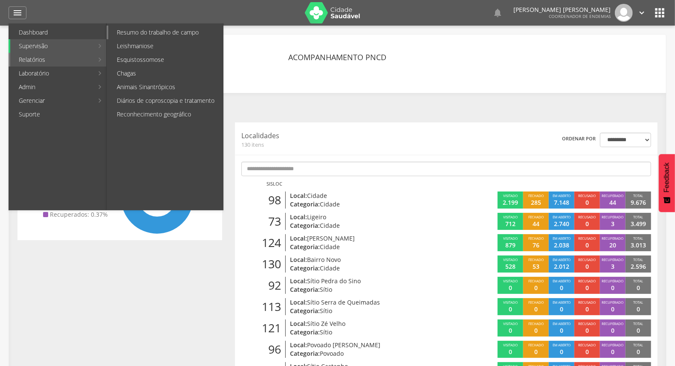
click at [143, 34] on link "Resumo do trabalho de campo" at bounding box center [165, 33] width 115 height 14
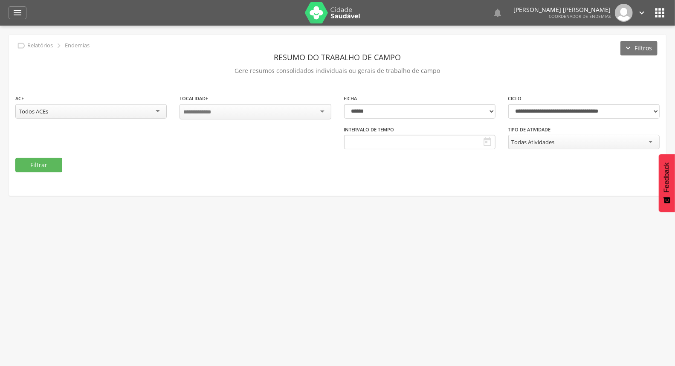
type input "**********"
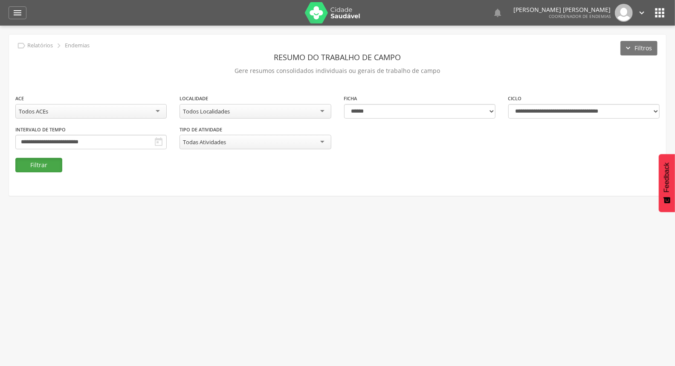
click at [51, 166] on button "Filtrar" at bounding box center [38, 165] width 47 height 14
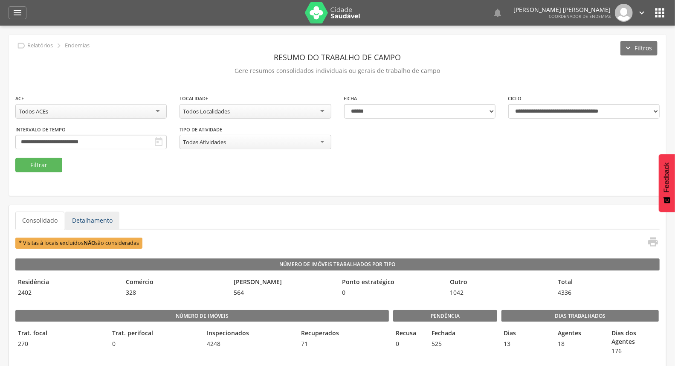
click at [86, 224] on link "Detalhamento" at bounding box center [92, 220] width 54 height 18
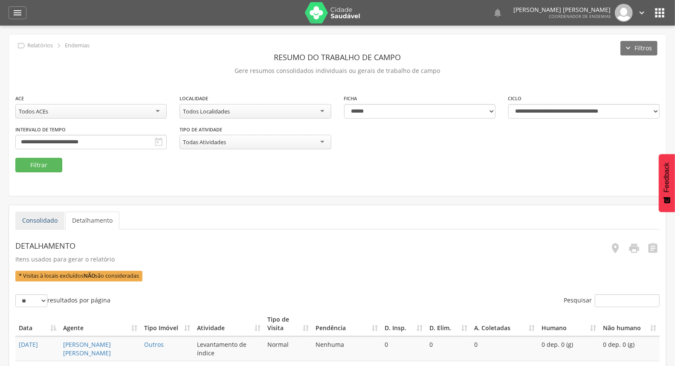
click at [48, 222] on link "Consolidado" at bounding box center [39, 220] width 49 height 18
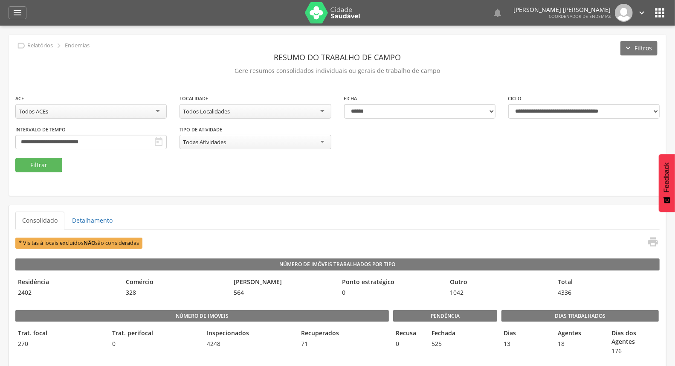
click at [640, 11] on icon "" at bounding box center [641, 12] width 9 height 9
click at [614, 49] on link "Sair" at bounding box center [611, 49] width 67 height 11
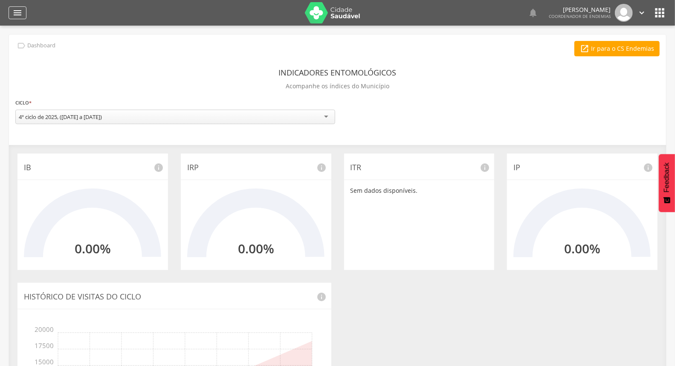
click at [14, 11] on icon "" at bounding box center [17, 13] width 10 height 10
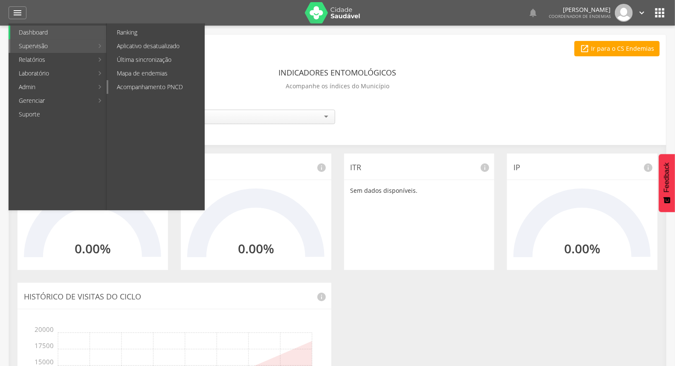
click at [147, 84] on link "Acompanhamento PNCD" at bounding box center [156, 87] width 96 height 14
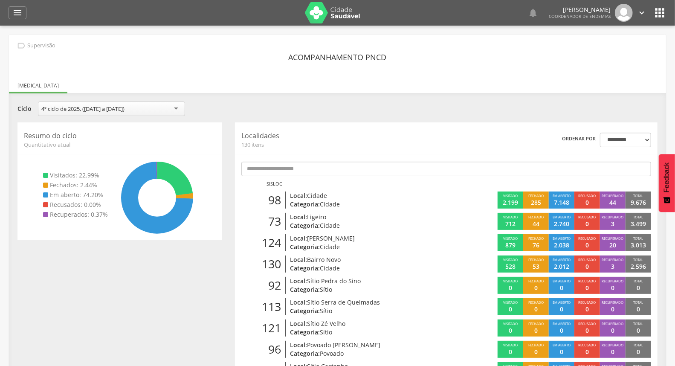
click at [643, 10] on icon "" at bounding box center [641, 12] width 9 height 9
click at [631, 52] on link "Sair" at bounding box center [611, 49] width 67 height 11
